Goal: Navigation & Orientation: Find specific page/section

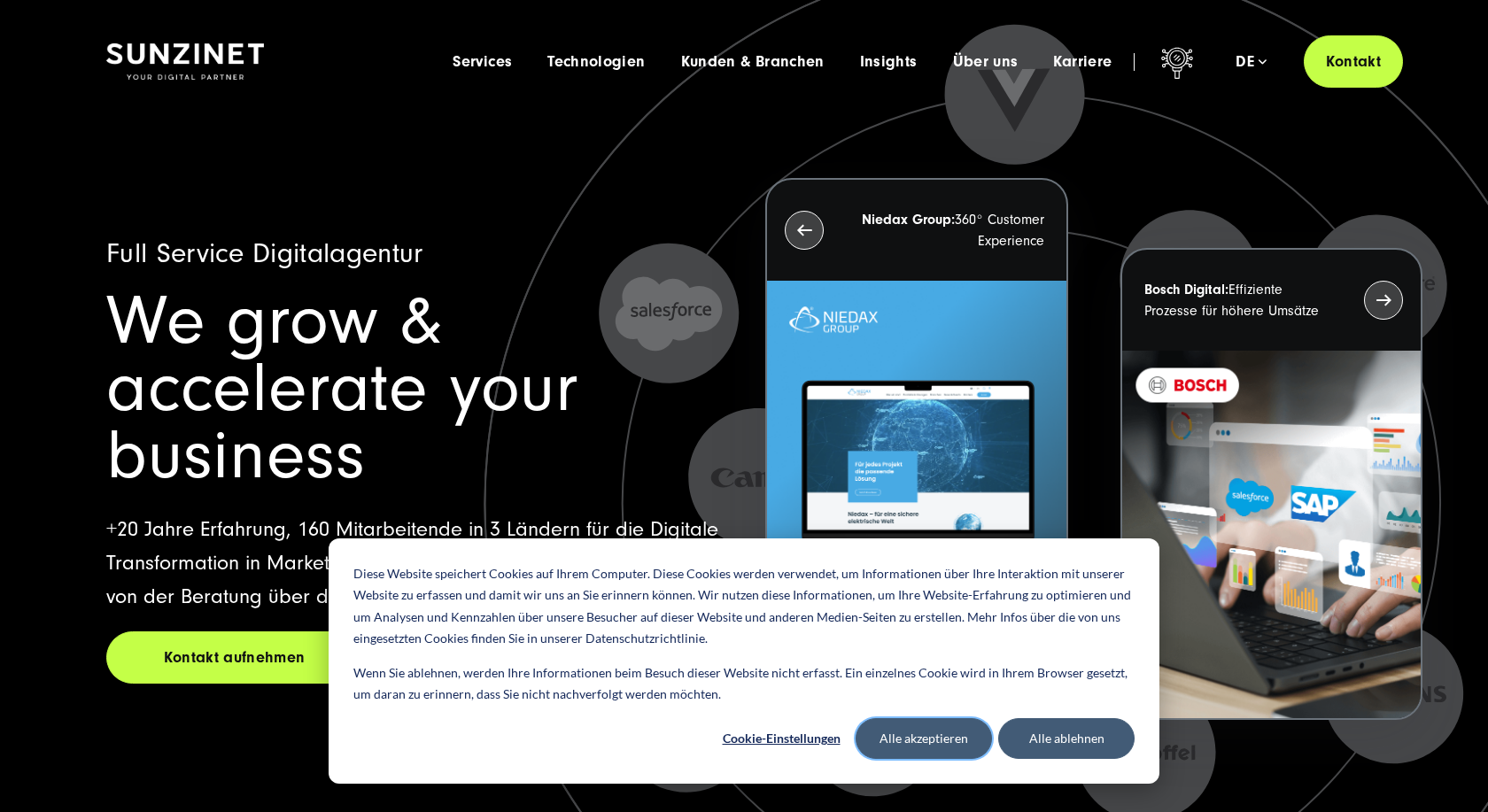
click at [939, 740] on button "Alle akzeptieren" at bounding box center [923, 739] width 136 height 41
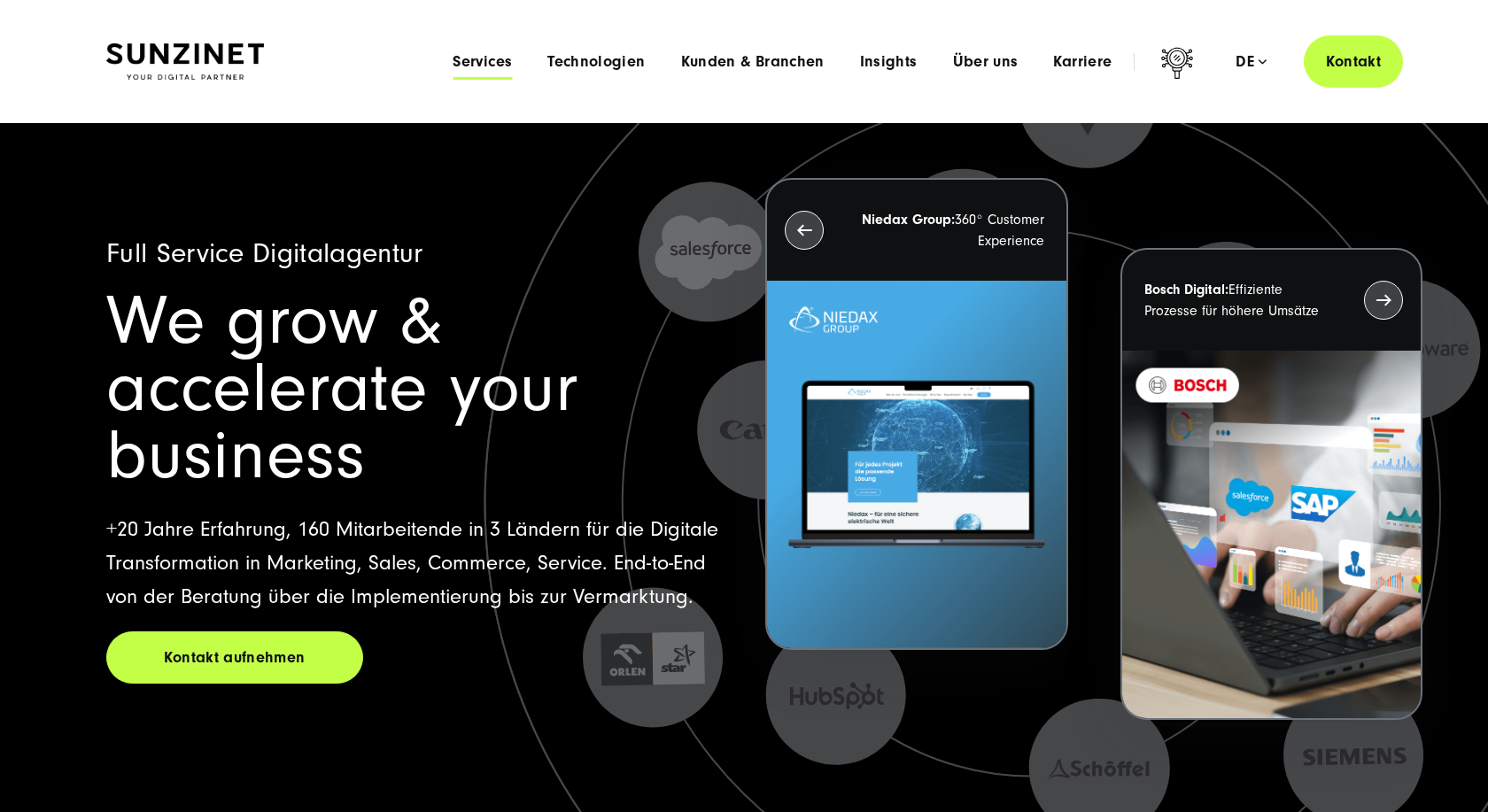
click at [496, 69] on span "Services" at bounding box center [482, 62] width 59 height 17
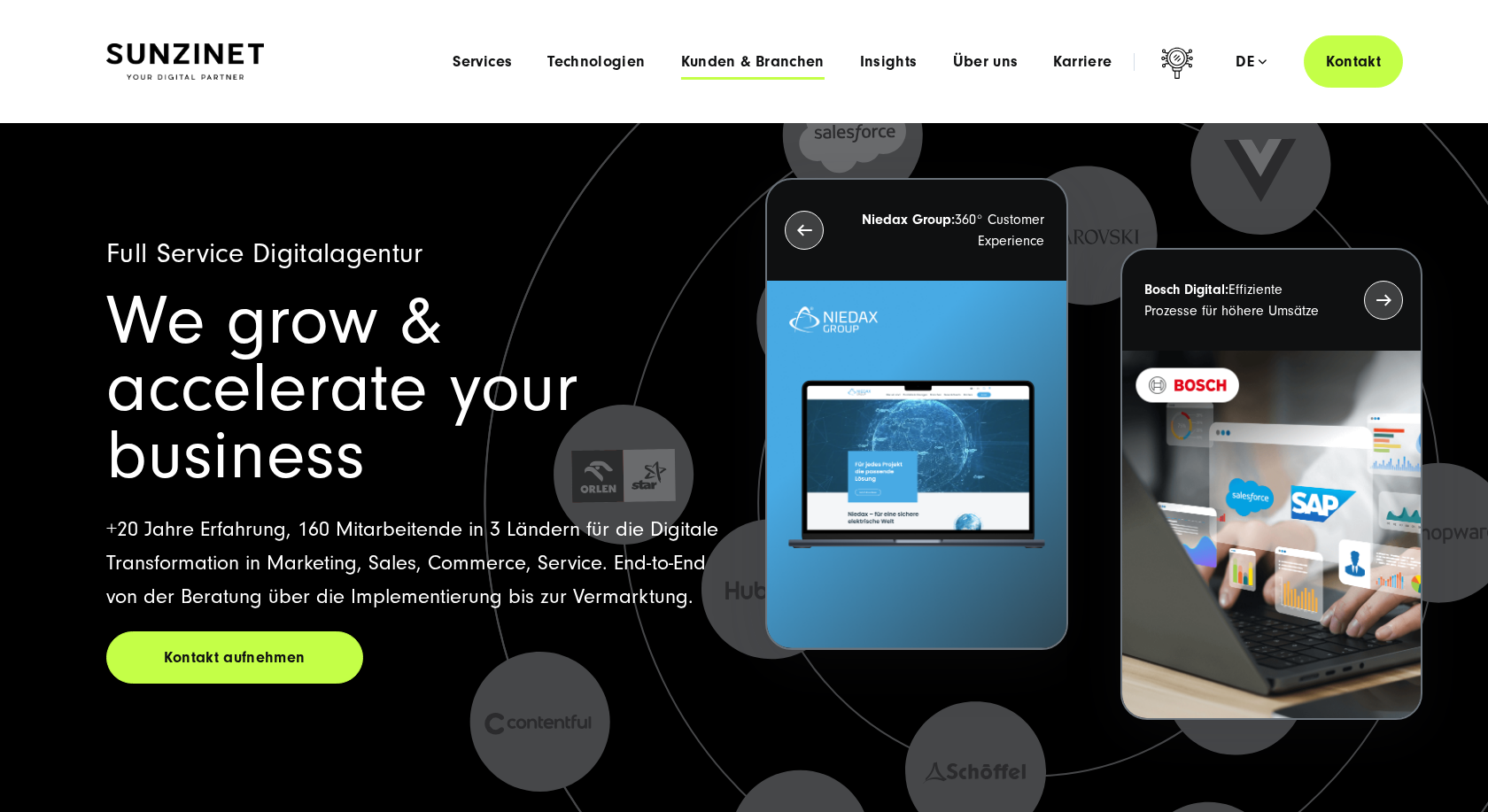
click at [726, 59] on span "Kunden & Branchen" at bounding box center [752, 62] width 144 height 17
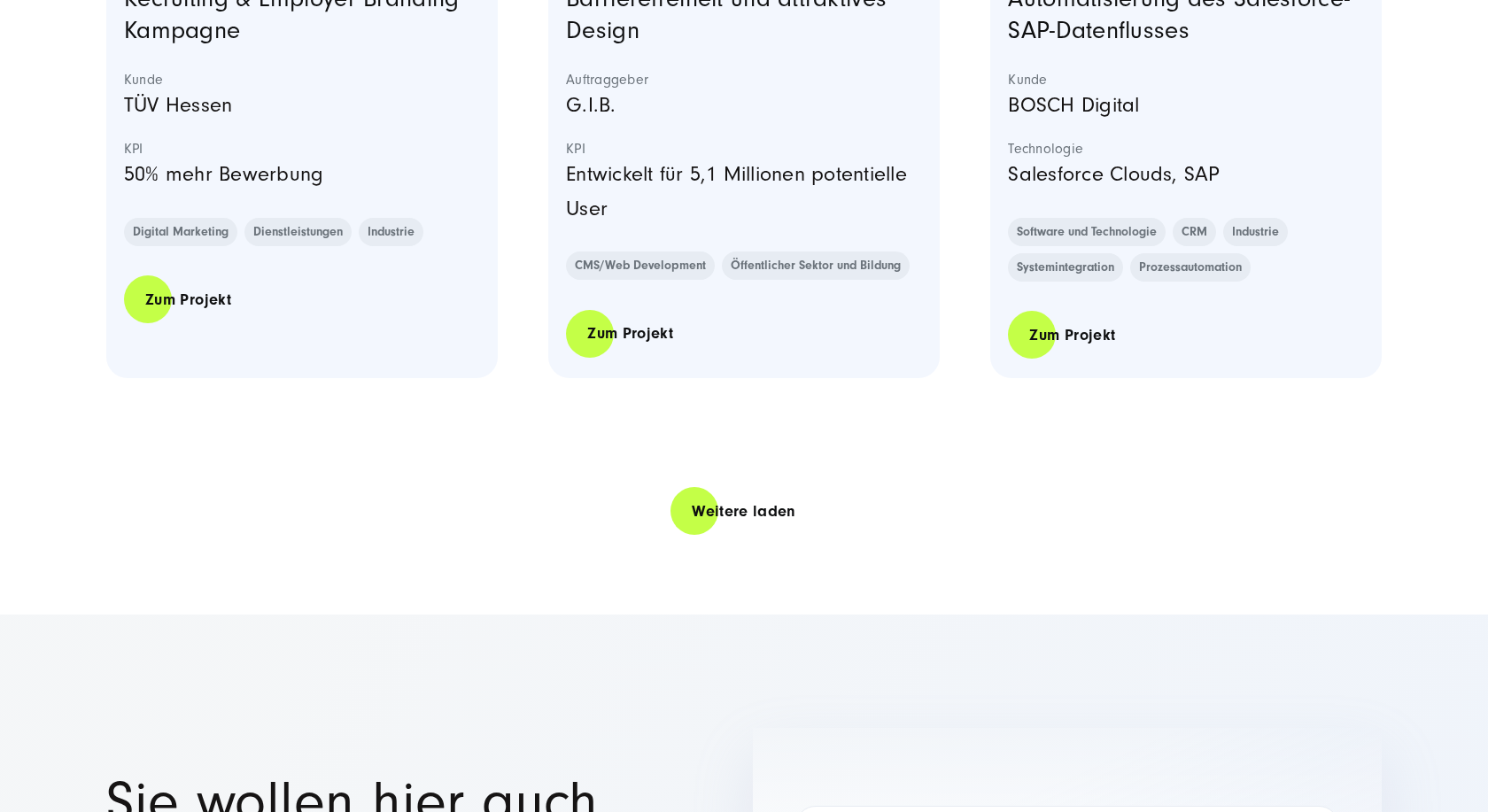
scroll to position [3885, 0]
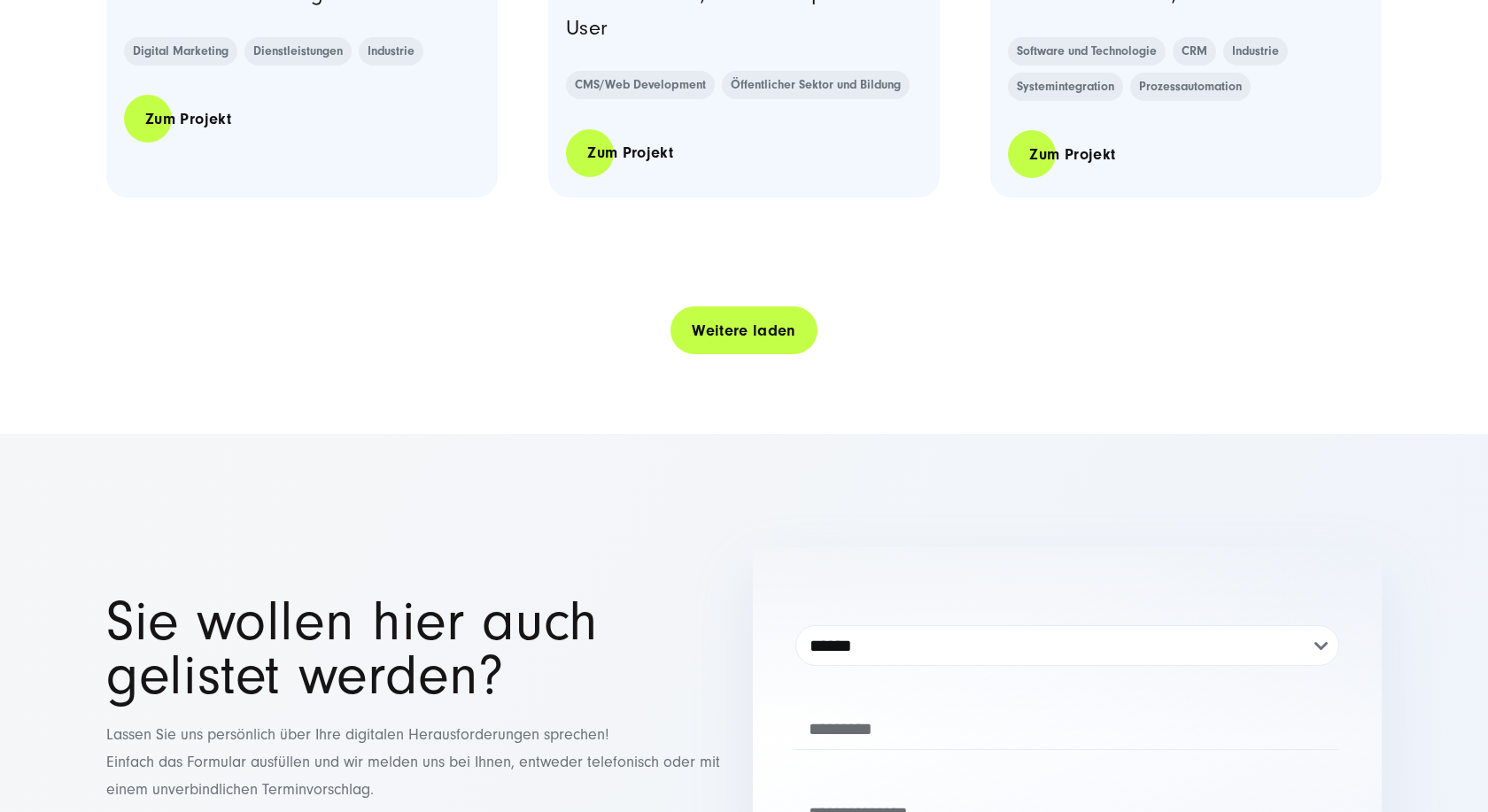
click at [732, 341] on link "Weitere laden" at bounding box center [744, 331] width 147 height 50
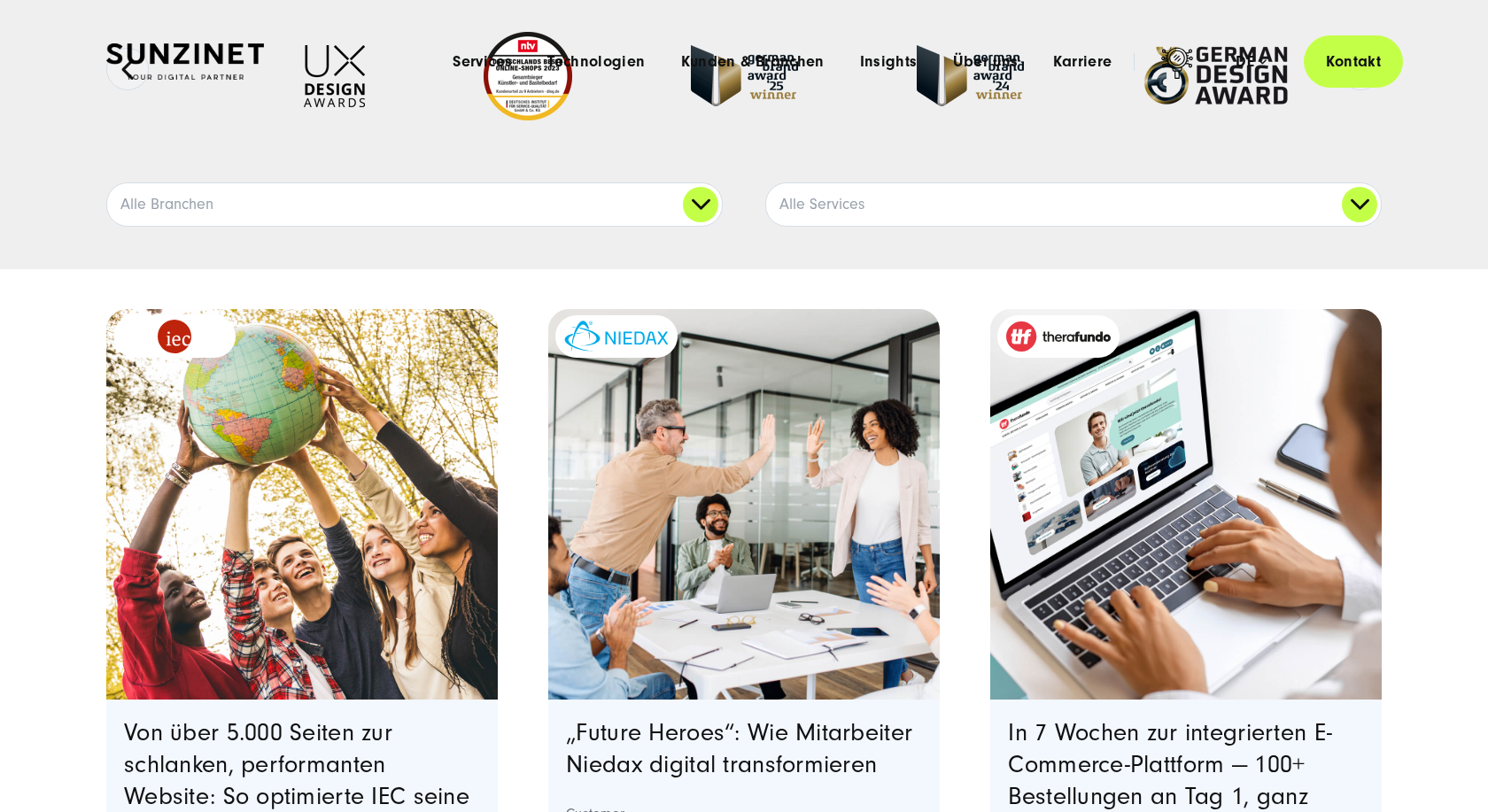
scroll to position [0, 0]
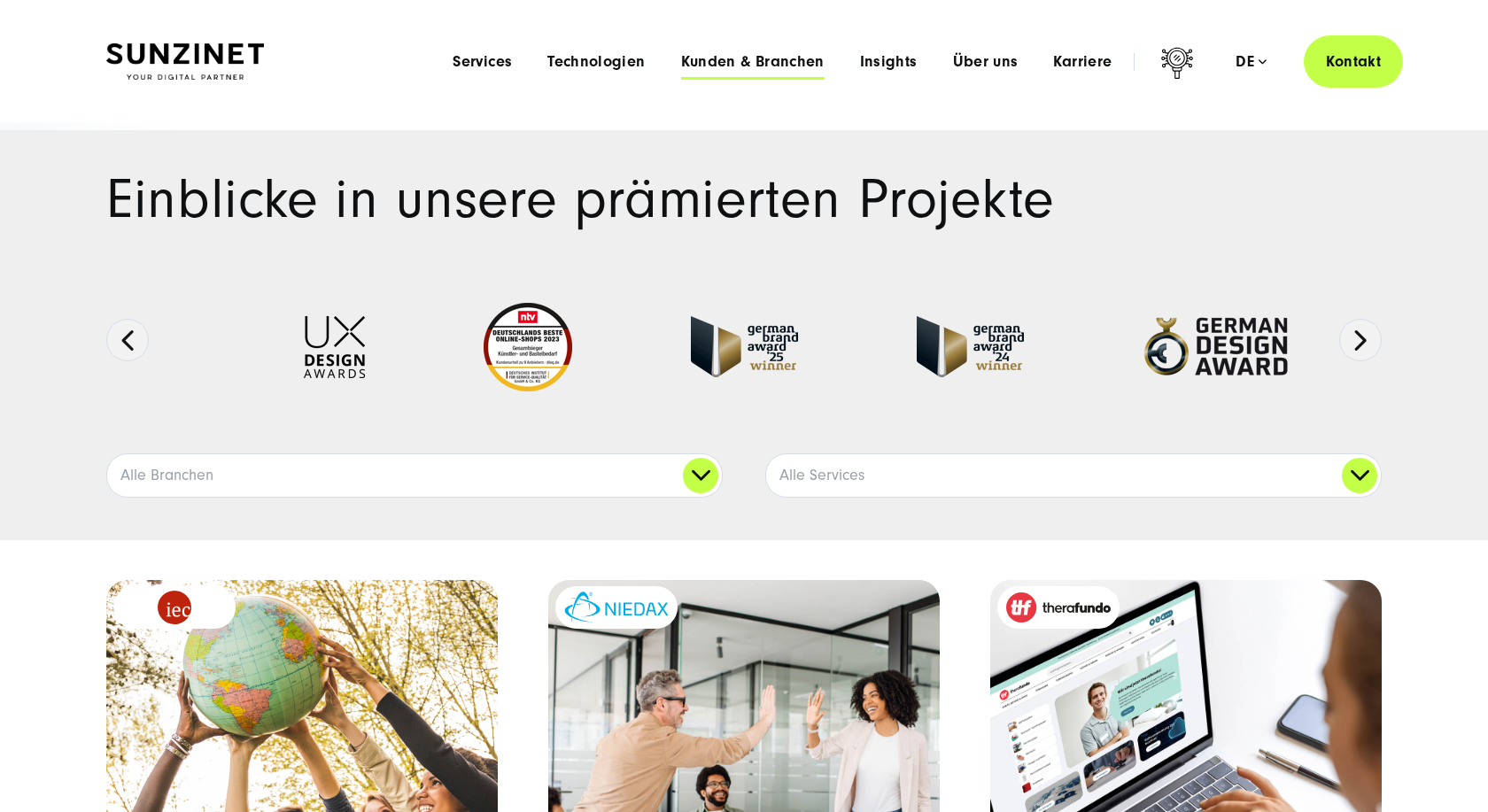
click at [770, 59] on span "Kunden & Branchen" at bounding box center [752, 62] width 144 height 17
click at [888, 59] on span "Insights" at bounding box center [889, 62] width 58 height 17
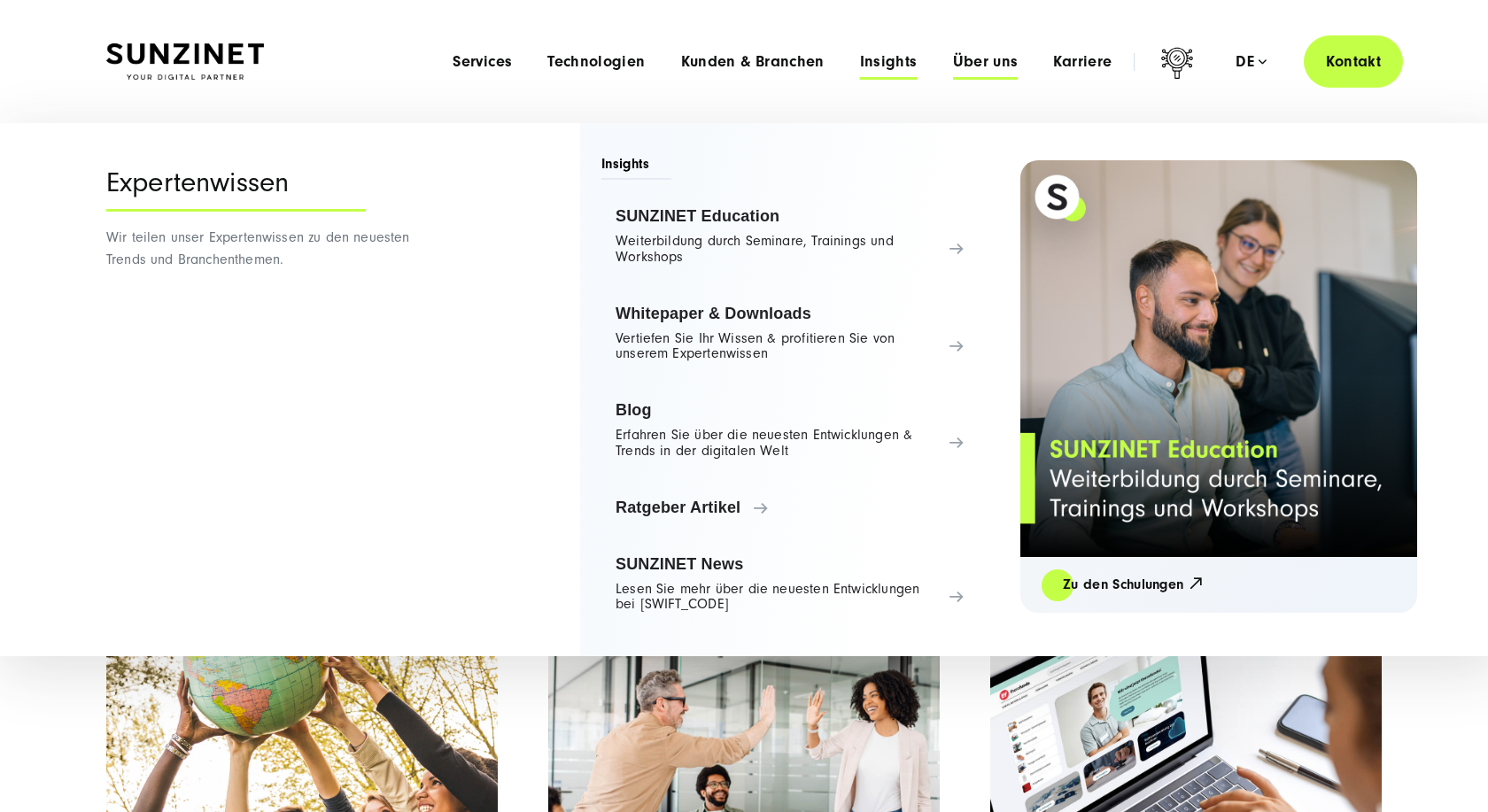
click at [971, 65] on span "Über uns" at bounding box center [986, 62] width 66 height 17
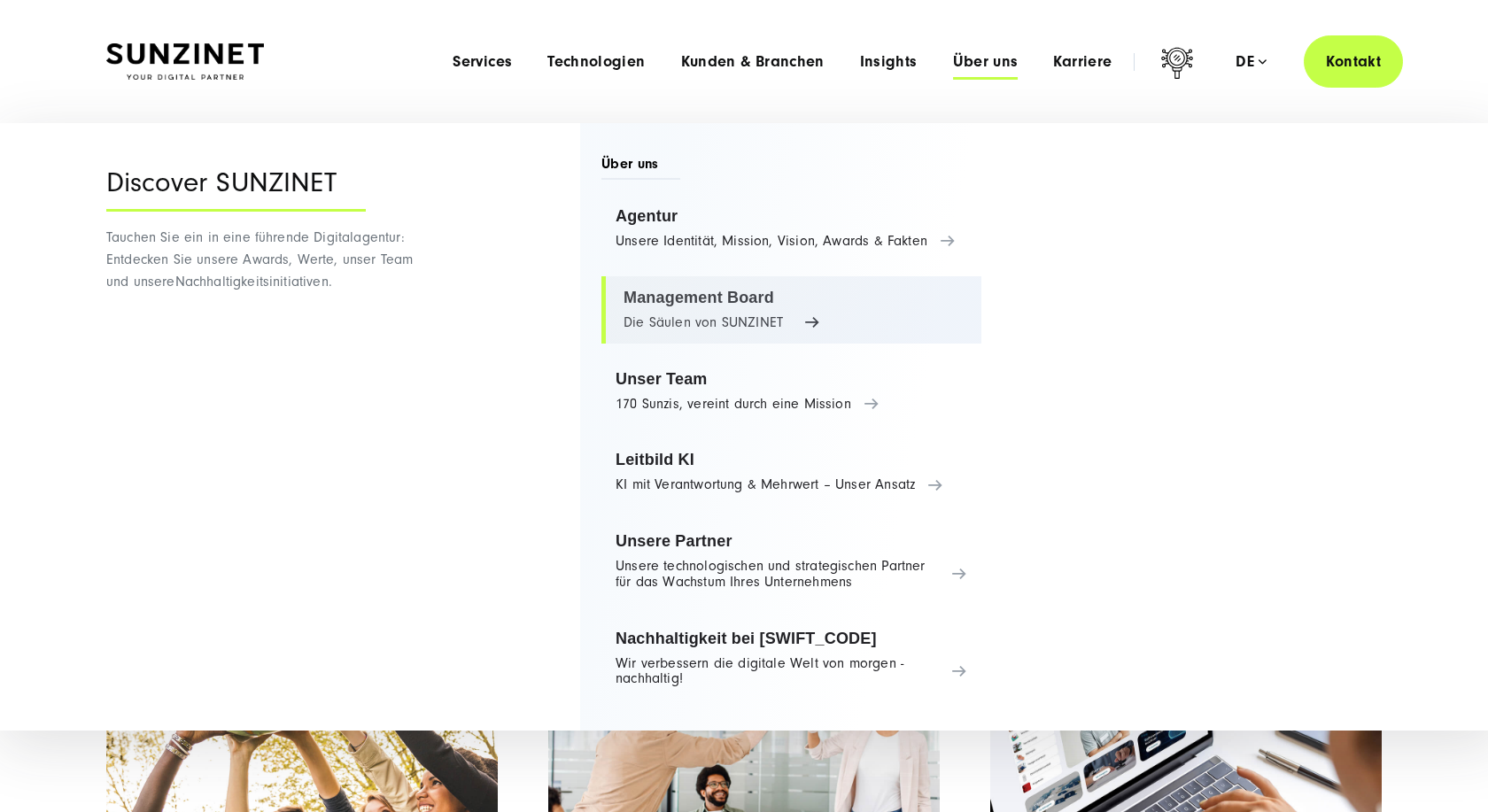
scroll to position [91, 0]
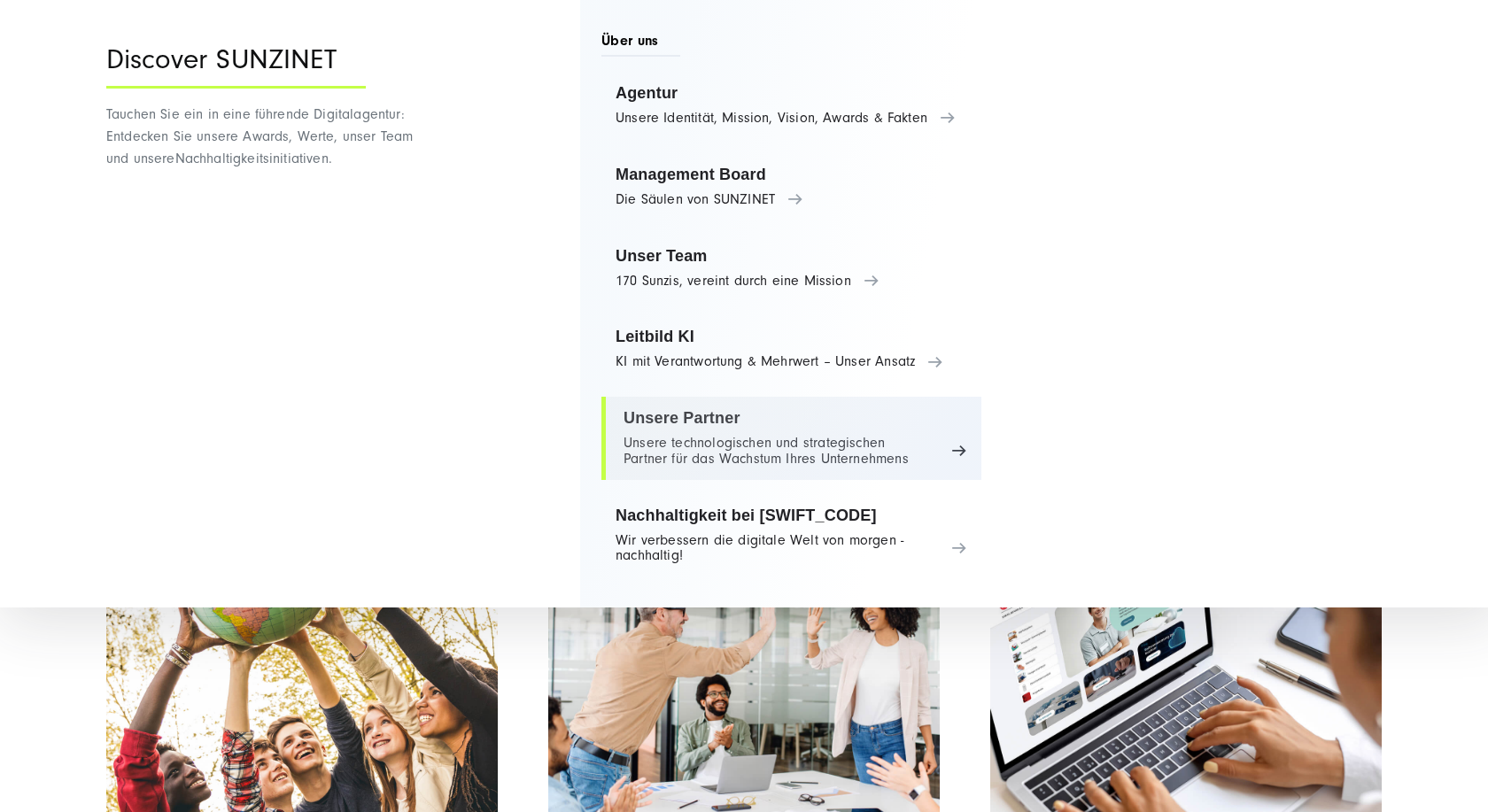
click at [958, 452] on link "Unsere Partner Unsere technologischen und strategischen Partner für das Wachstu…" at bounding box center [792, 438] width 380 height 83
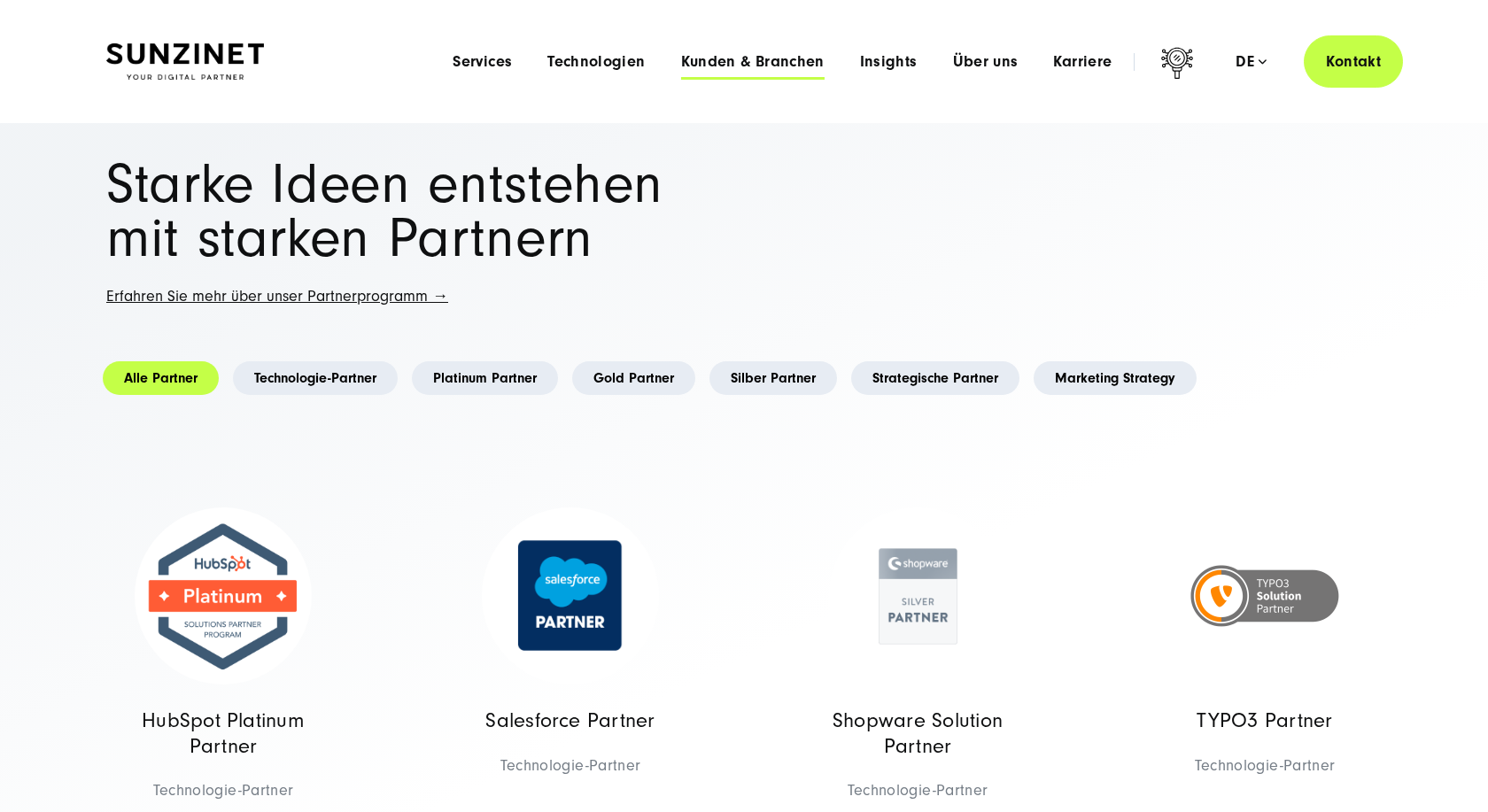
click at [756, 70] on span "Kunden & Branchen" at bounding box center [752, 62] width 144 height 17
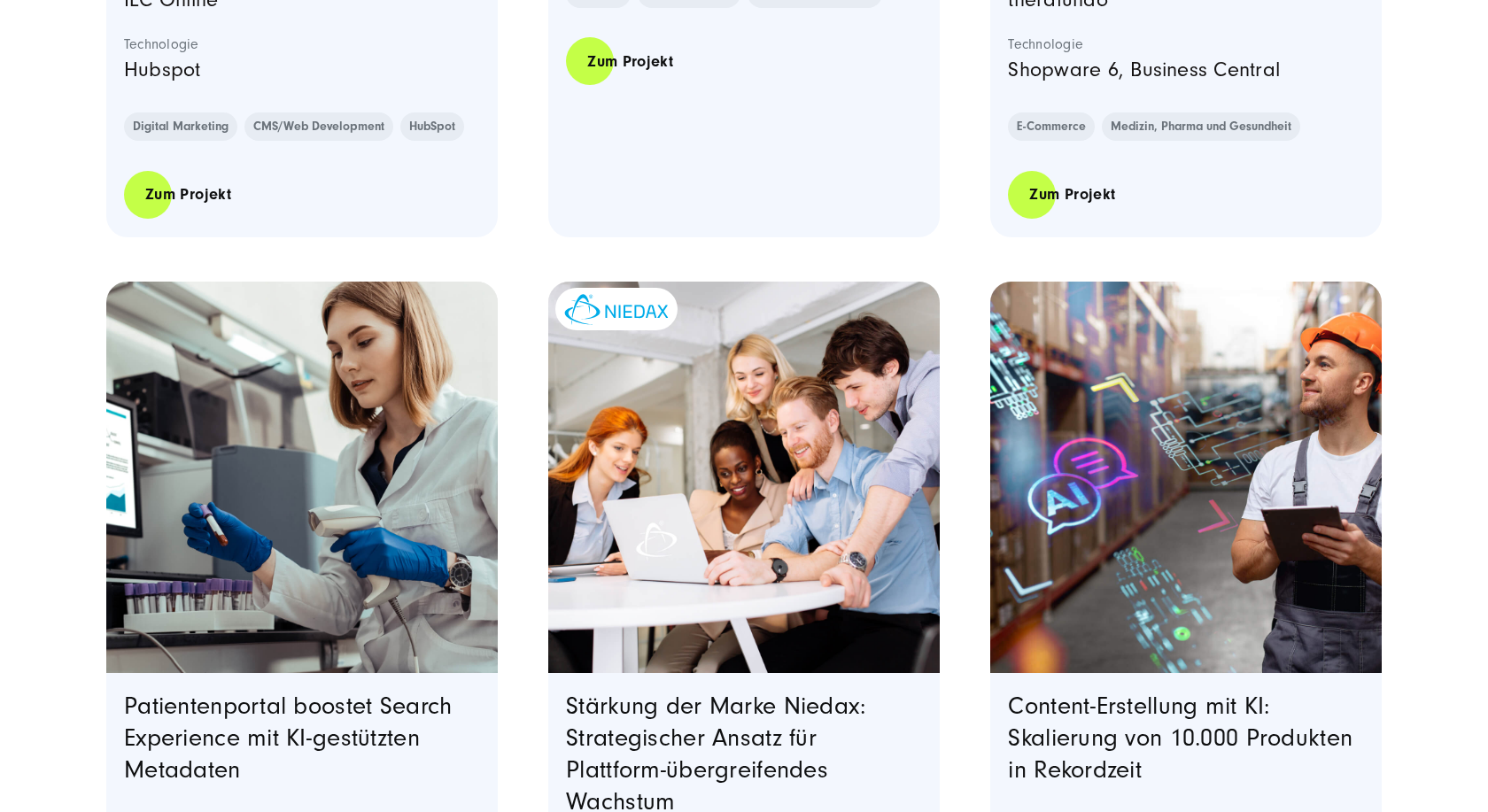
scroll to position [1536, 0]
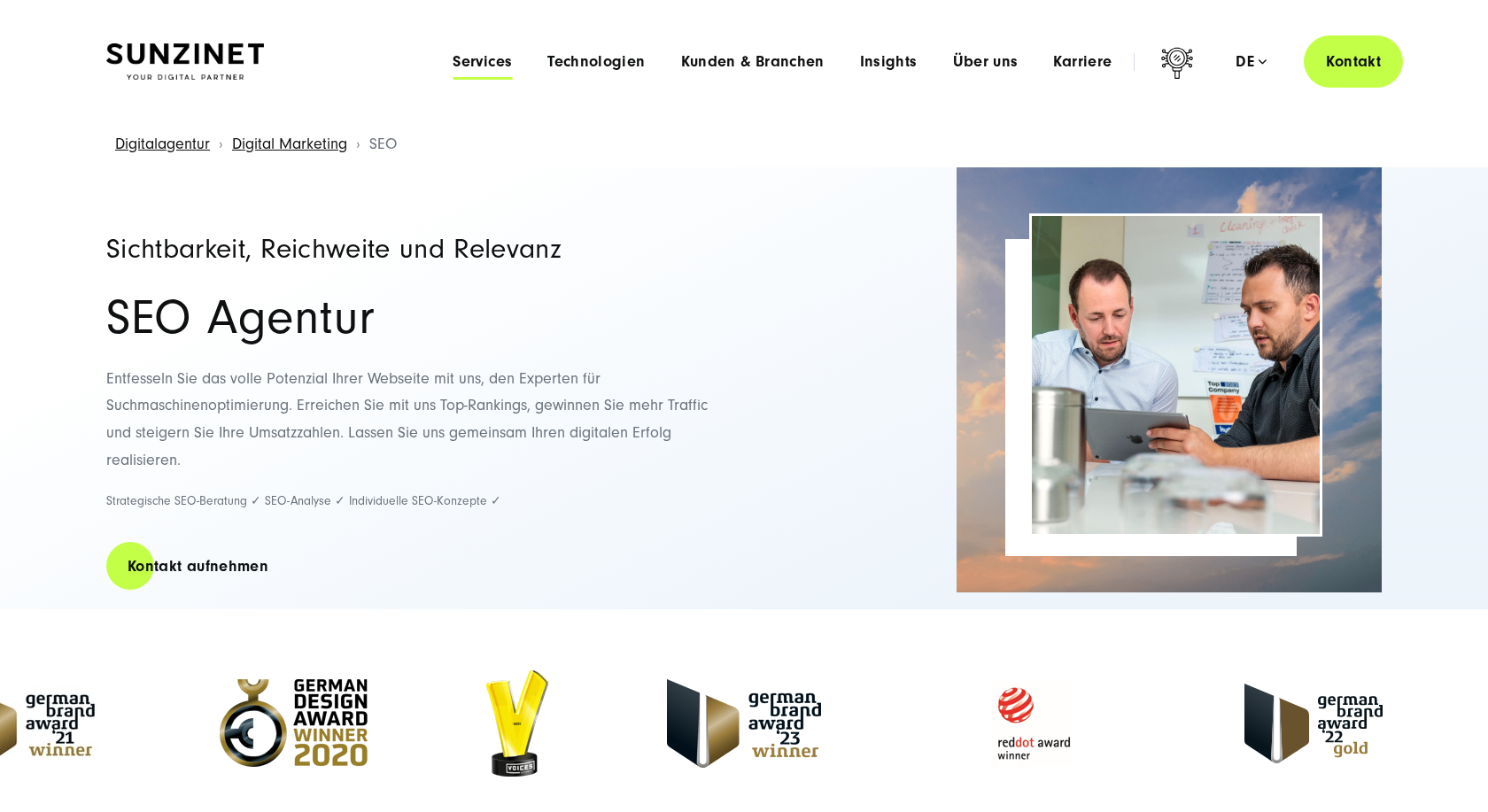
click at [472, 70] on span "Services" at bounding box center [482, 62] width 59 height 17
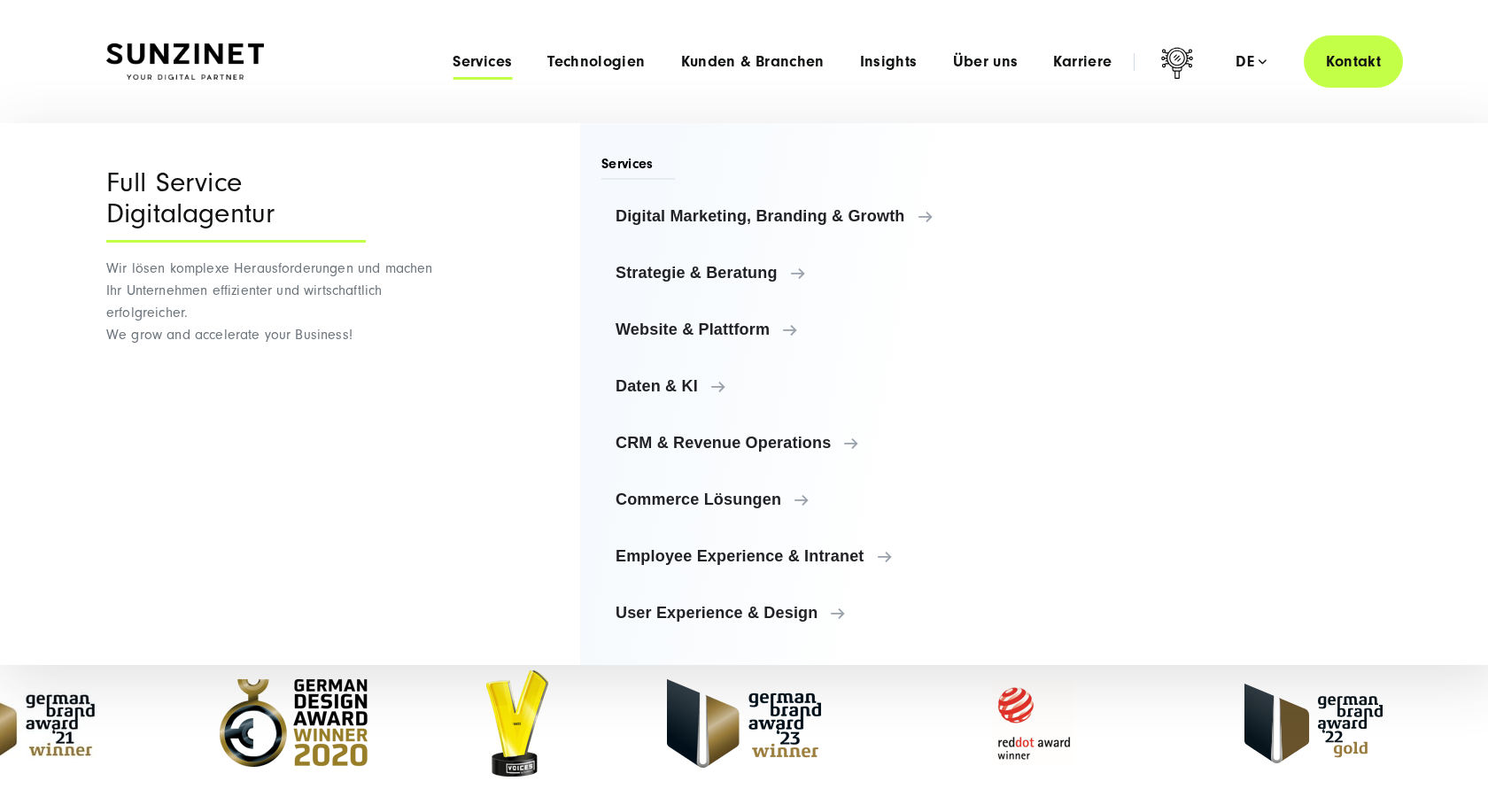
click at [203, 57] on img at bounding box center [184, 62] width 157 height 38
